Goal: Transaction & Acquisition: Download file/media

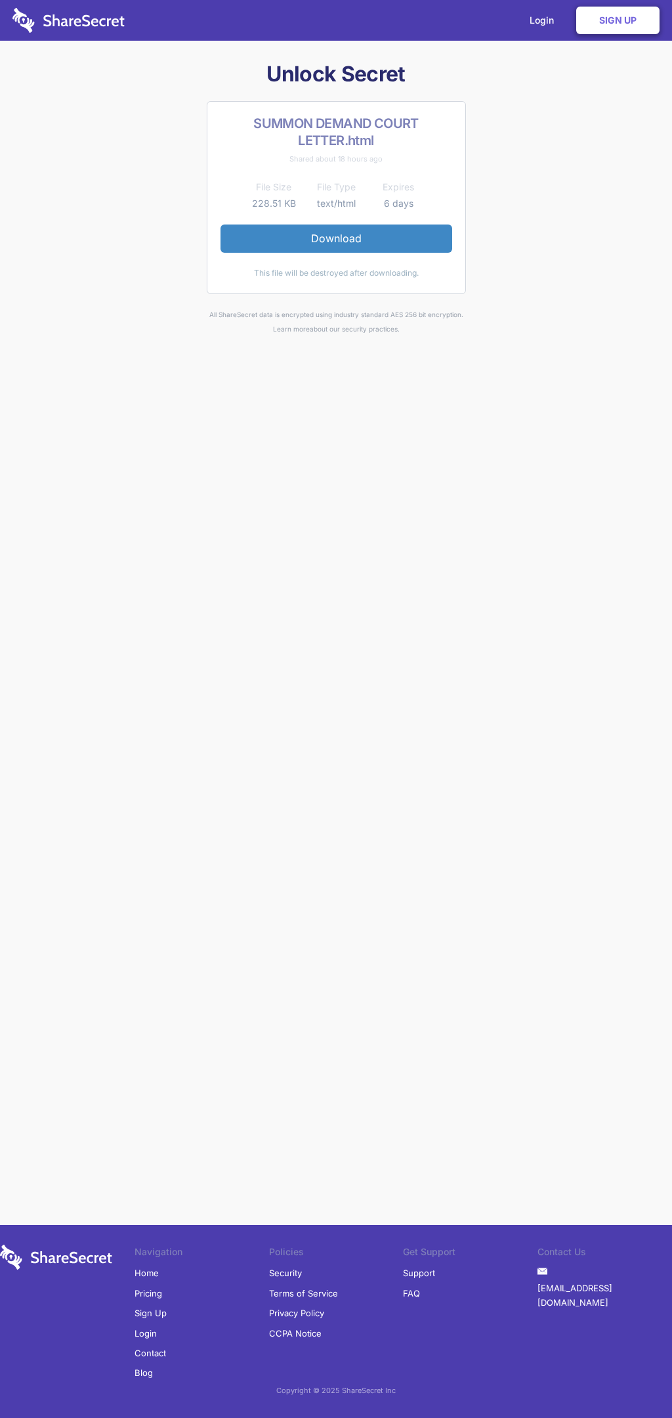
click at [336, 238] on link "Download" at bounding box center [337, 239] width 232 height 28
